Goal: Find specific page/section: Find specific page/section

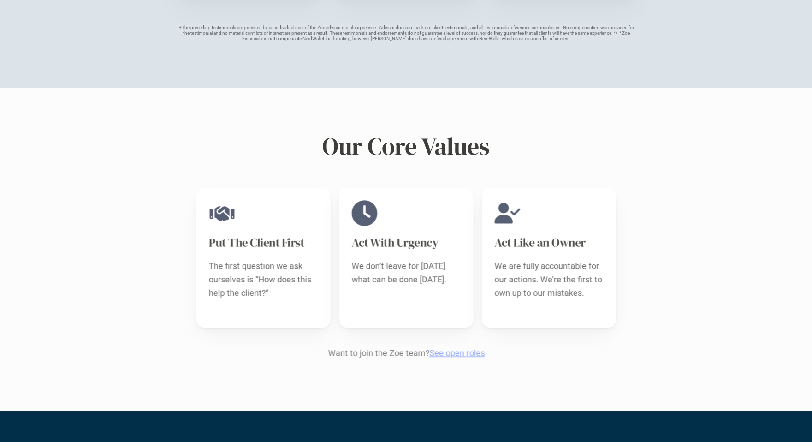
scroll to position [841, 0]
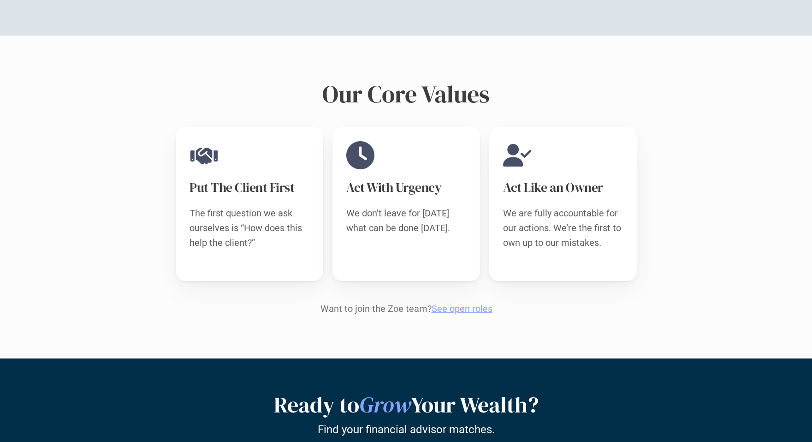
click at [478, 303] on link "See open roles" at bounding box center [461, 308] width 61 height 11
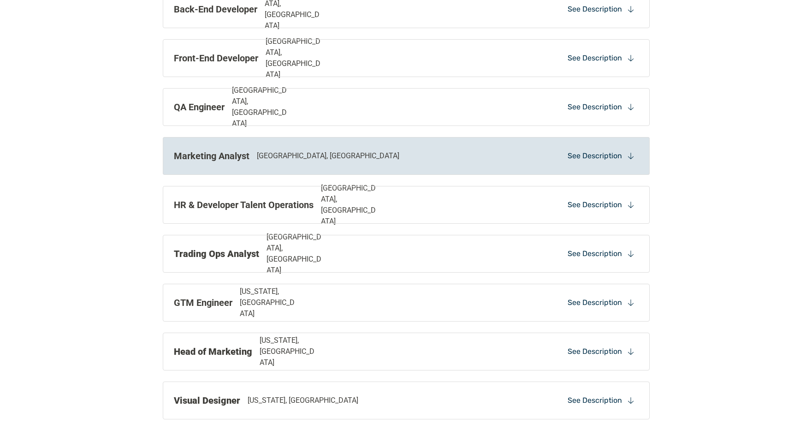
scroll to position [687, 0]
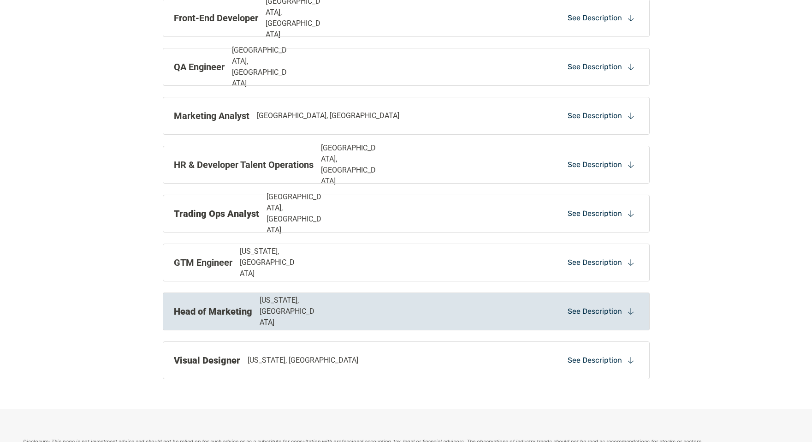
click at [516, 320] on div "Head of Marketing [US_STATE], [GEOGRAPHIC_DATA] See Description" at bounding box center [406, 311] width 487 height 38
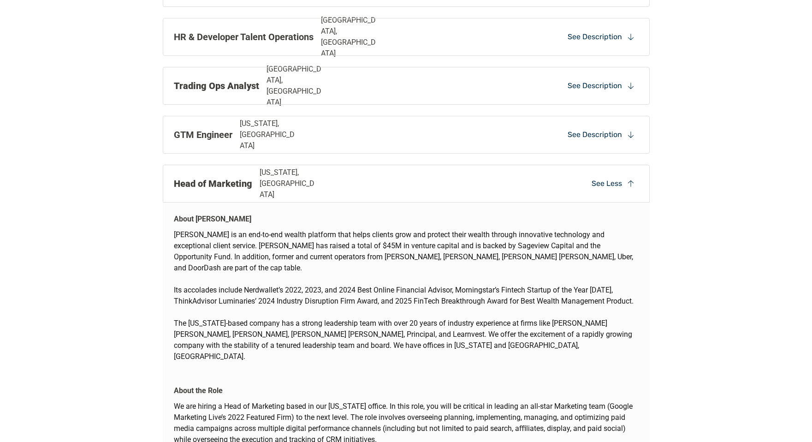
scroll to position [805, 0]
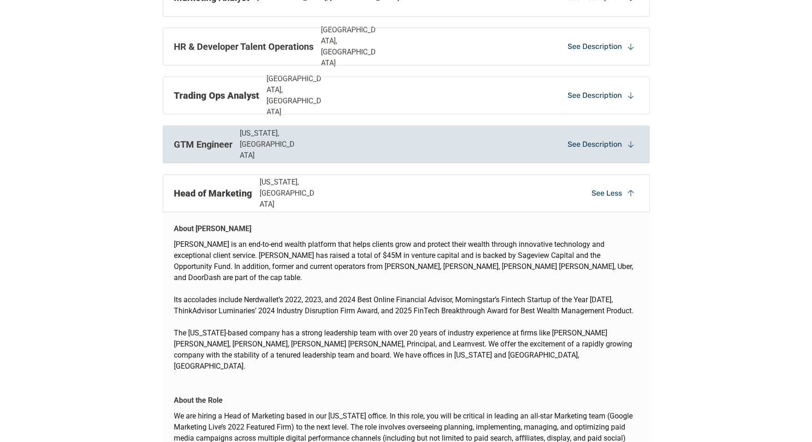
click at [279, 141] on p "[US_STATE], [GEOGRAPHIC_DATA]" at bounding box center [269, 144] width 59 height 33
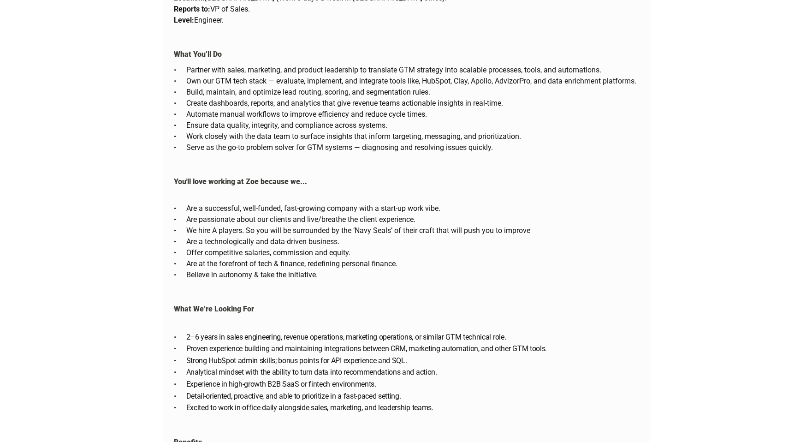
scroll to position [1410, 0]
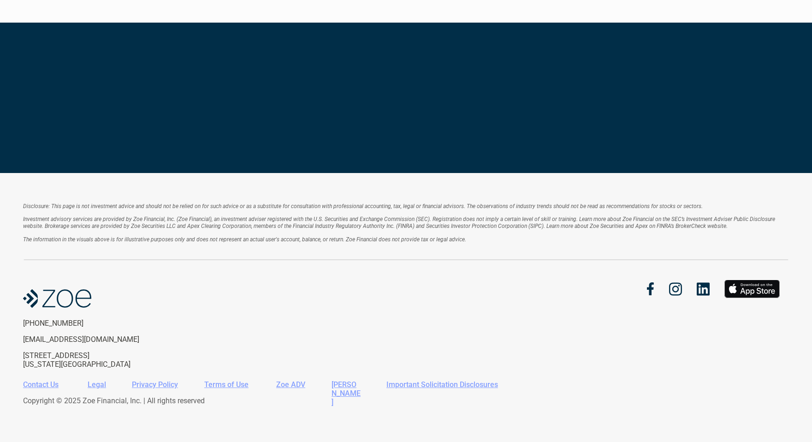
scroll to position [841, 0]
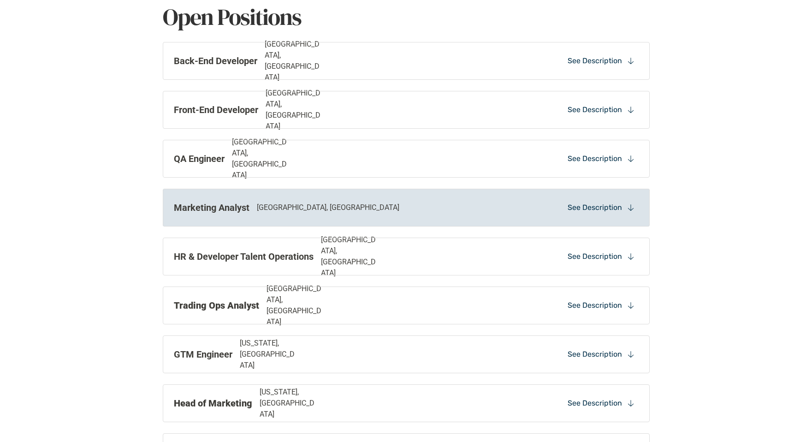
scroll to position [644, 0]
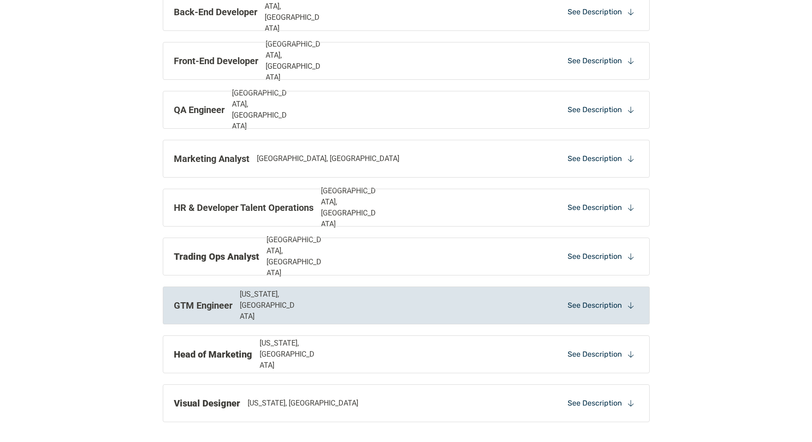
click at [317, 308] on div "GTM Engineer [US_STATE], [GEOGRAPHIC_DATA]" at bounding box center [312, 305] width 277 height 33
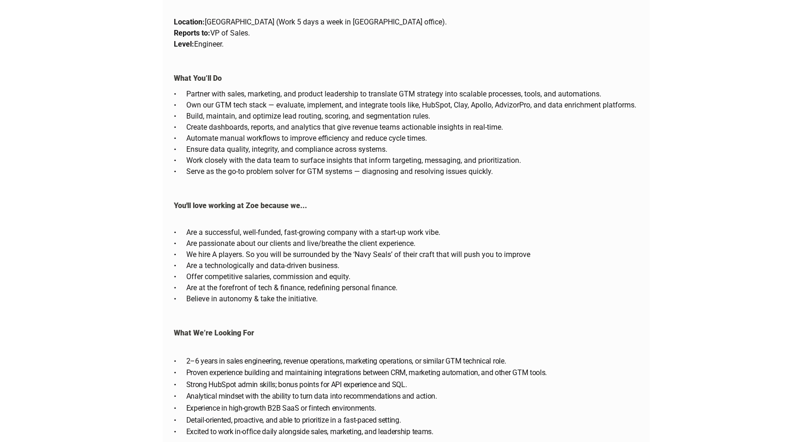
scroll to position [1719, 0]
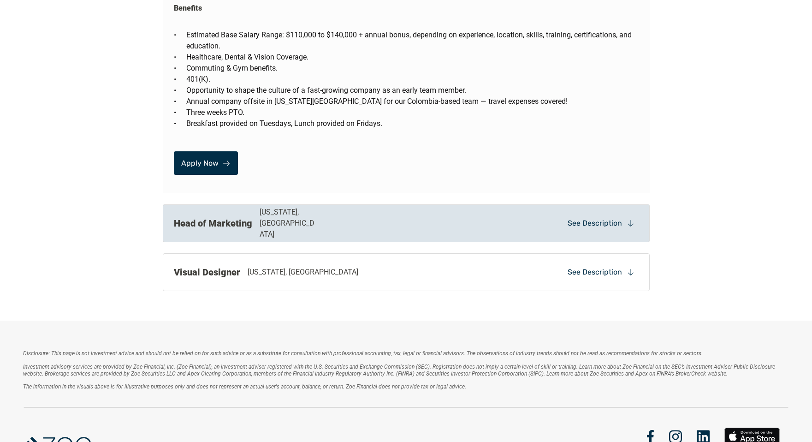
click at [361, 216] on div "Head of Marketing [US_STATE], [GEOGRAPHIC_DATA]" at bounding box center [312, 223] width 277 height 33
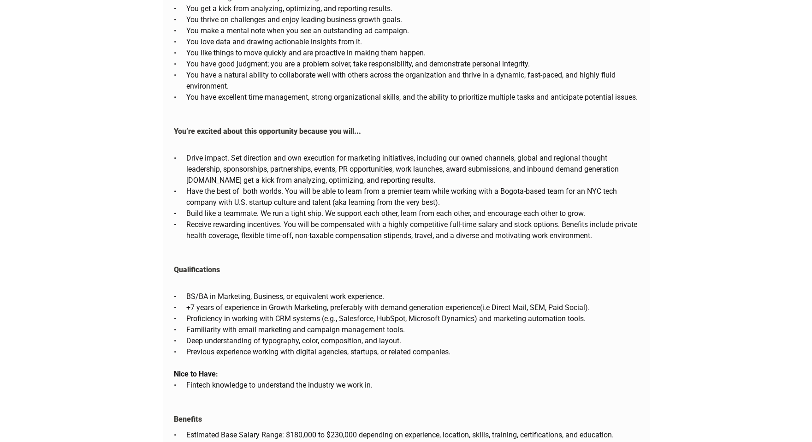
scroll to position [2370, 0]
